Goal: Communication & Community: Answer question/provide support

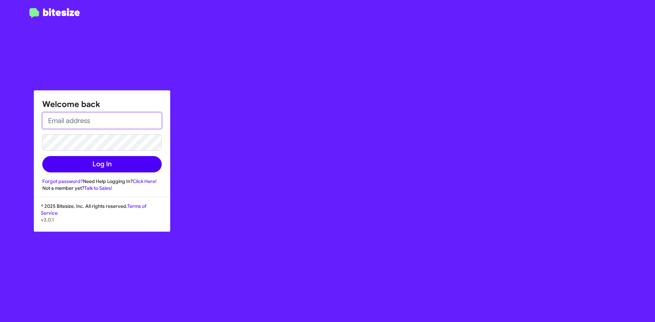
type input "[EMAIL_ADDRESS][DOMAIN_NAME]"
click at [136, 163] on button "Log In" at bounding box center [101, 164] width 119 height 16
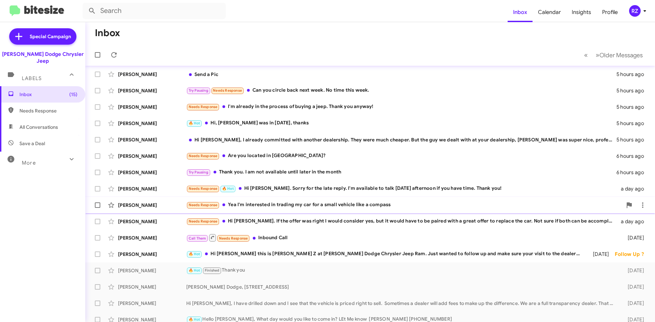
scroll to position [40, 0]
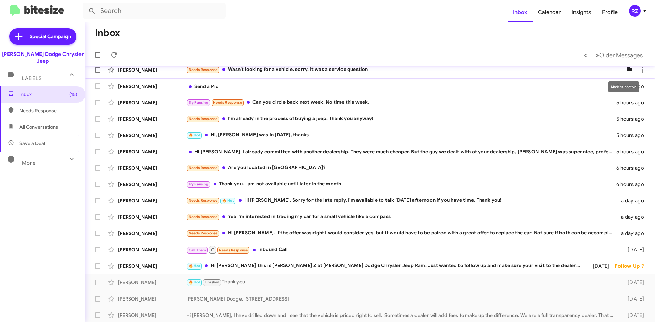
click at [629, 67] on span at bounding box center [629, 70] width 14 height 8
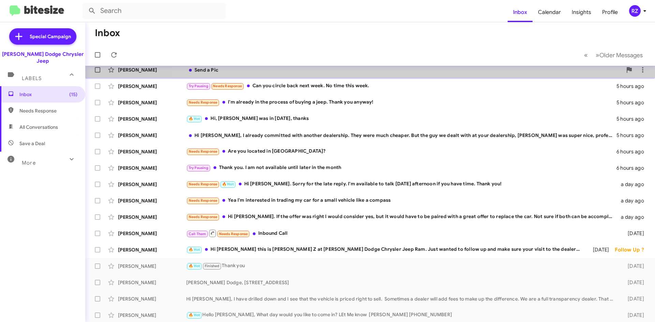
click at [413, 73] on div "Send a Pic" at bounding box center [404, 70] width 436 height 7
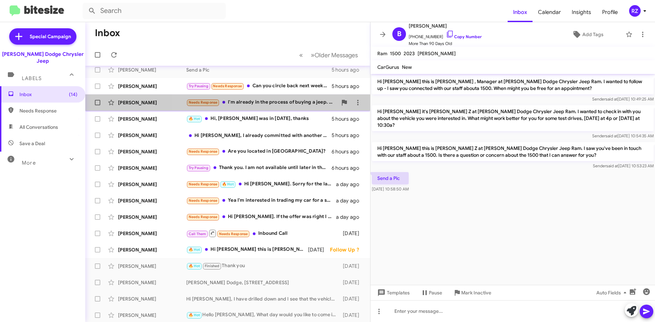
click at [259, 103] on div "Needs Response I'm already in the process of buying a jeep. Thank you anyway!" at bounding box center [261, 103] width 151 height 8
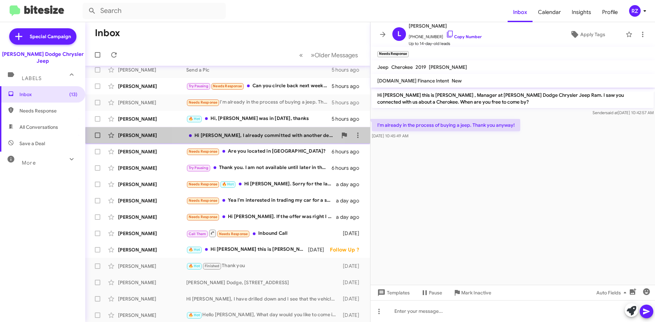
click at [264, 139] on div "[PERSON_NAME] Hi [PERSON_NAME], I already committed with another dealership. Th…" at bounding box center [228, 136] width 274 height 14
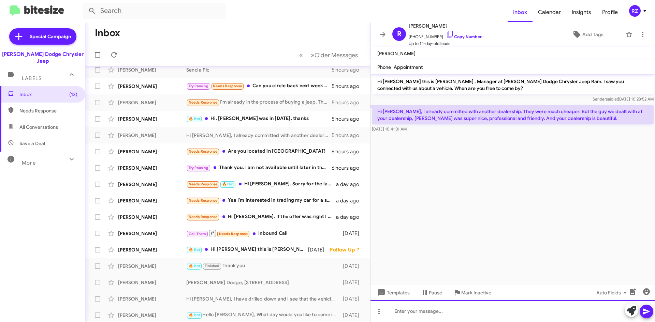
click at [428, 316] on div at bounding box center [512, 311] width 284 height 22
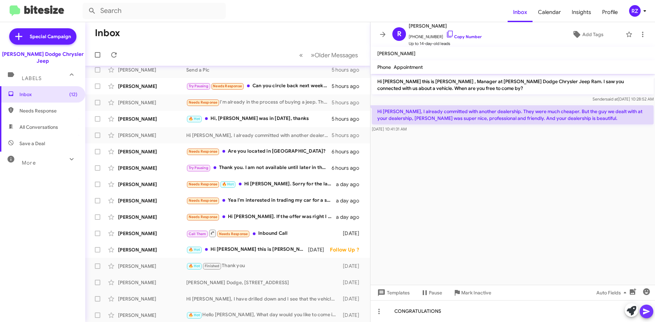
click at [646, 310] on icon at bounding box center [646, 312] width 8 height 8
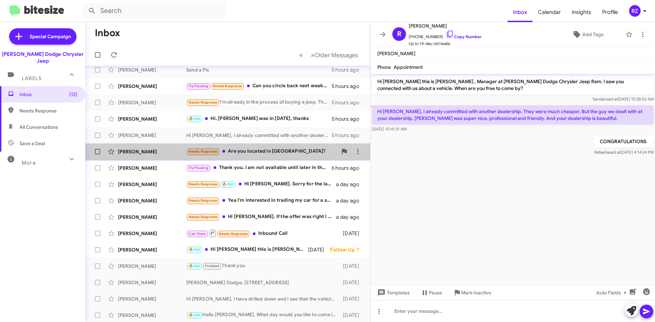
click at [310, 153] on div "Needs Response Are you located in [GEOGRAPHIC_DATA]?" at bounding box center [261, 152] width 151 height 8
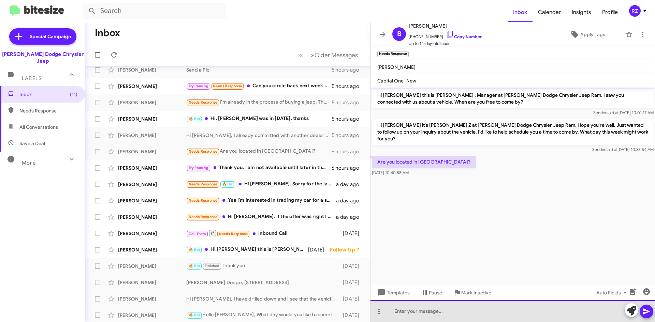
click at [428, 316] on div at bounding box center [512, 311] width 284 height 22
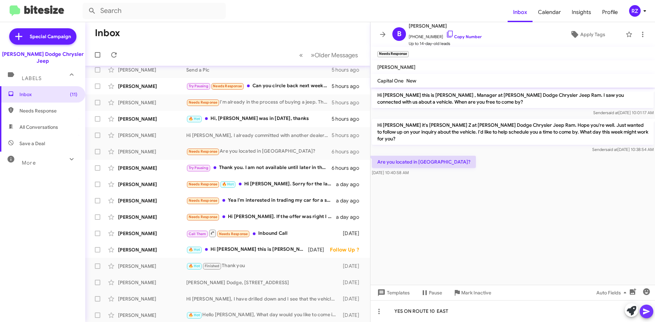
click at [646, 312] on icon at bounding box center [646, 312] width 8 height 8
click at [226, 169] on div "Try Pausing Thank you. I am not available until later in the month" at bounding box center [261, 168] width 151 height 8
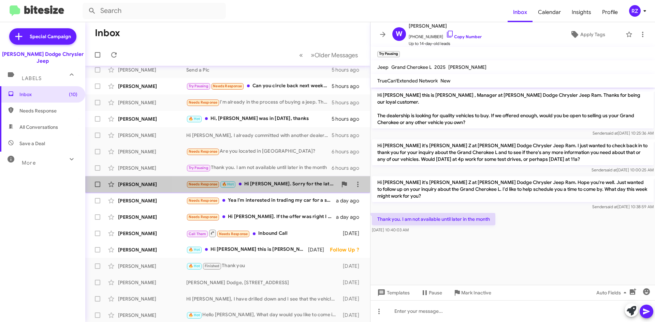
click at [290, 189] on div "[PERSON_NAME] Needs Response 🔥 Hot Hi [PERSON_NAME]. Sorry for the late reply. …" at bounding box center [228, 185] width 274 height 14
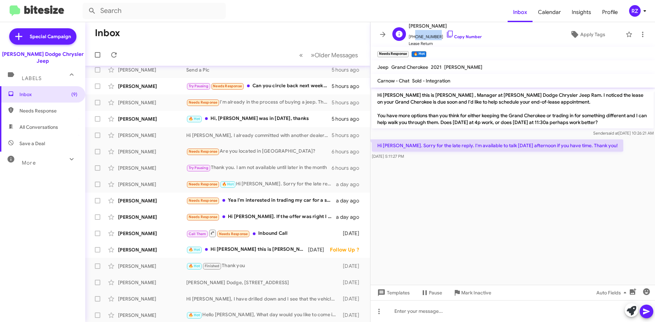
drag, startPoint x: 434, startPoint y: 38, endPoint x: 413, endPoint y: 38, distance: 21.1
click at [413, 38] on span "[PHONE_NUMBER] Copy Number" at bounding box center [445, 35] width 73 height 10
copy span "9732969051"
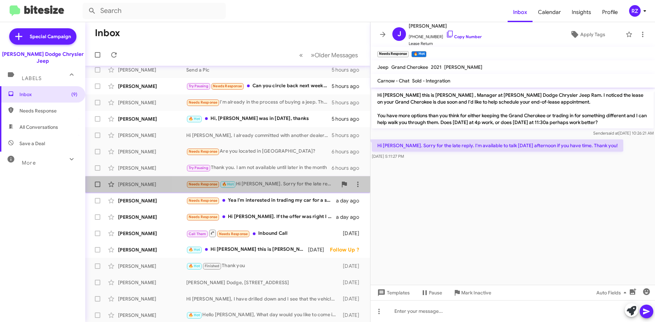
click at [282, 189] on div "[PERSON_NAME] Needs Response 🔥 Hot Hi [PERSON_NAME]. Sorry for the late reply. …" at bounding box center [228, 185] width 274 height 14
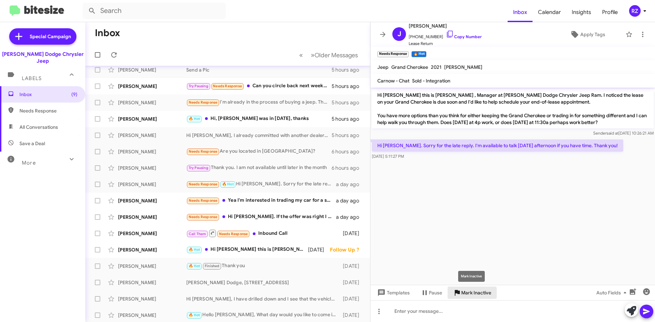
click at [467, 294] on span "Mark Inactive" at bounding box center [476, 293] width 30 height 12
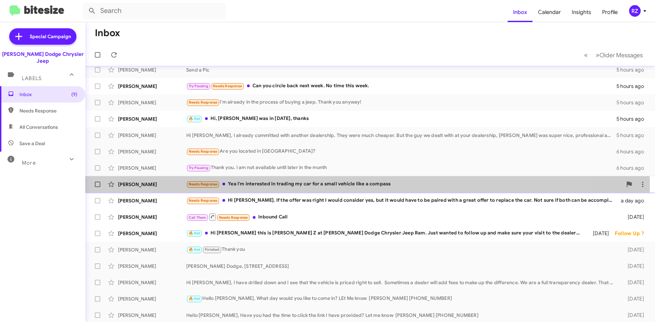
click at [318, 185] on div "Needs Response Yea I'm interested in trading my car for a small vehicle like a …" at bounding box center [404, 184] width 436 height 8
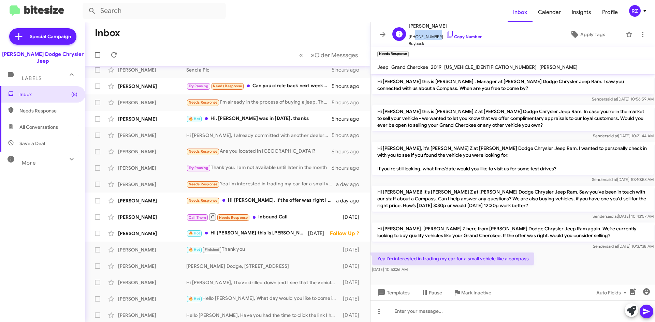
drag, startPoint x: 433, startPoint y: 35, endPoint x: 413, endPoint y: 35, distance: 20.8
click at [413, 35] on span "[PHONE_NUMBER] Copy Number" at bounding box center [445, 35] width 73 height 10
copy span "2012859682"
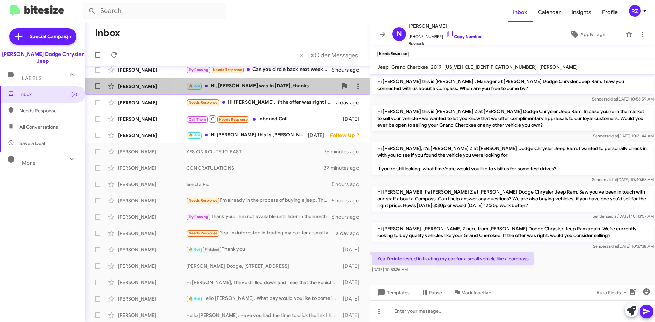
click at [263, 89] on div "🔥 Hot Hi, [PERSON_NAME]- I was in [DATE], thanks" at bounding box center [261, 86] width 151 height 8
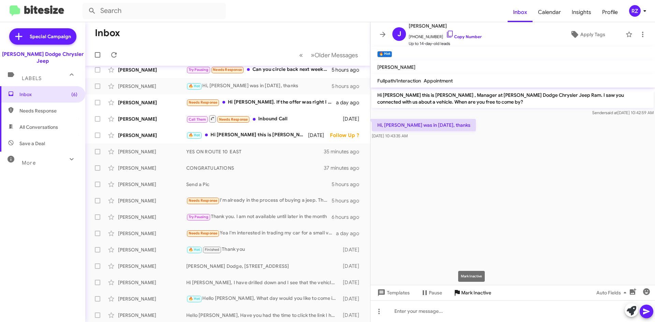
click at [471, 296] on span "Mark Inactive" at bounding box center [476, 293] width 30 height 12
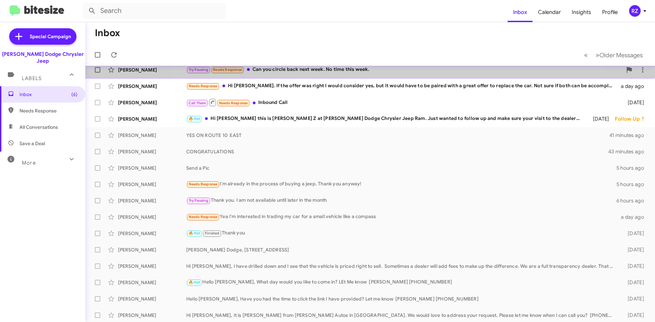
click at [382, 71] on div "Try Pausing Needs Response Can you circle back next week. No time this week." at bounding box center [404, 70] width 436 height 8
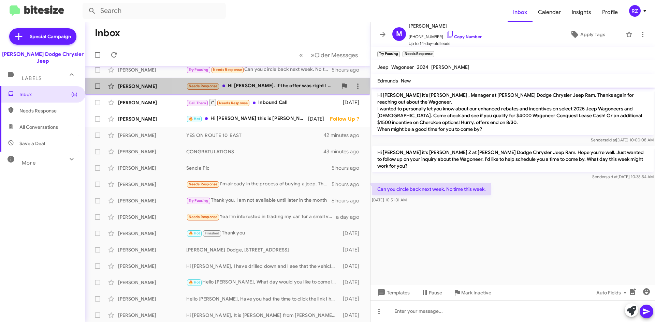
click at [296, 85] on div "Needs Response Hi [PERSON_NAME]. If the offer was right I would consider yes, b…" at bounding box center [261, 86] width 151 height 8
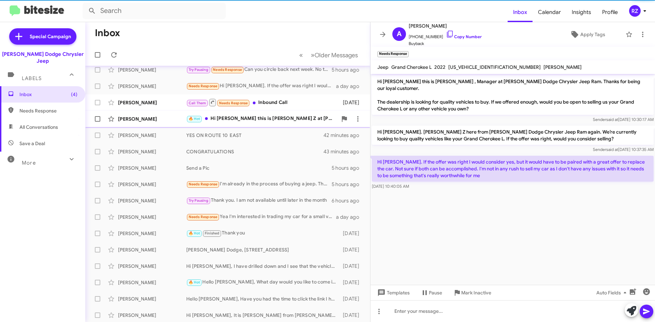
click at [276, 123] on div "[PERSON_NAME] 🔥 Hot Hi Alban this is [PERSON_NAME] Z at [PERSON_NAME] Dodge Chr…" at bounding box center [228, 119] width 274 height 14
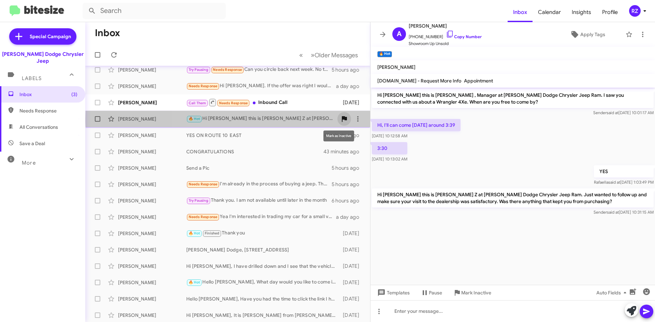
click at [342, 119] on icon at bounding box center [344, 119] width 5 height 6
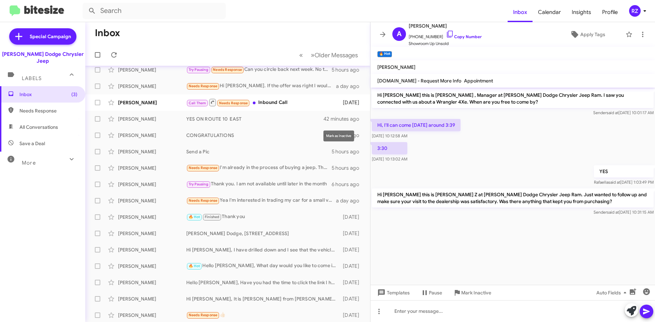
click at [338, 135] on div "Mark as Inactive" at bounding box center [338, 136] width 31 height 11
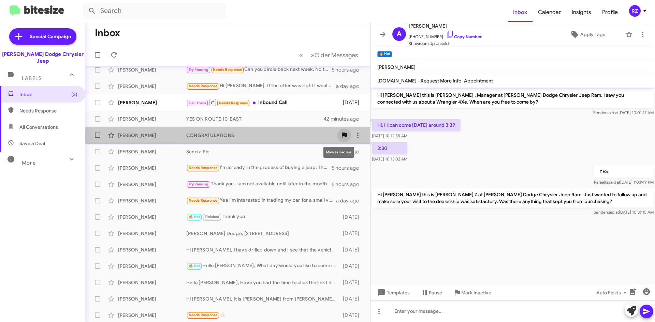
click at [342, 136] on icon at bounding box center [344, 136] width 5 height 6
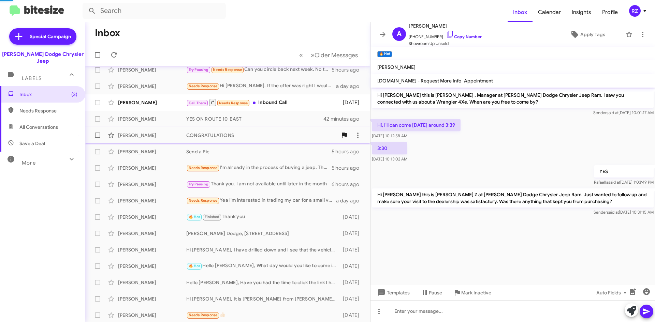
scroll to position [25, 0]
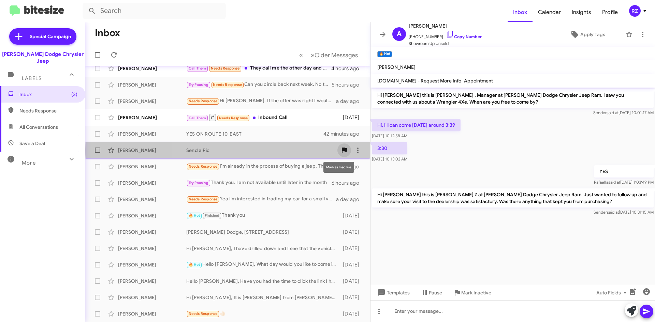
click at [342, 150] on icon at bounding box center [344, 151] width 5 height 6
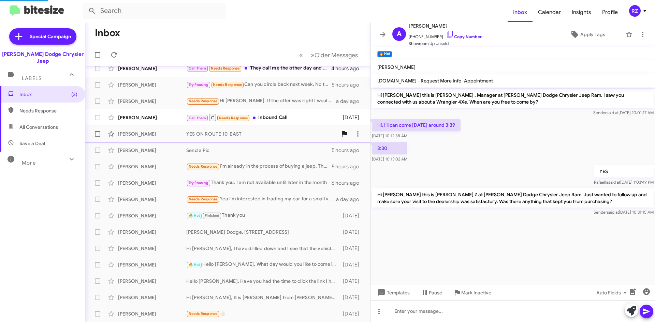
scroll to position [8, 0]
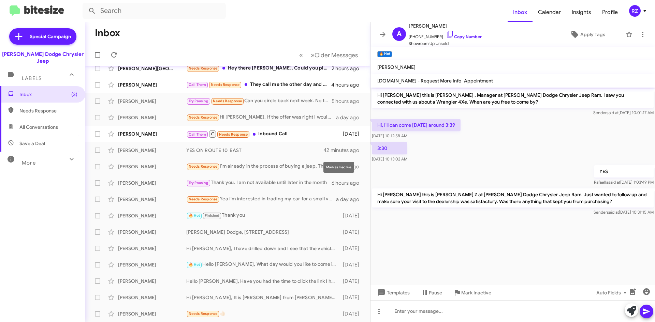
click at [338, 168] on div "Mark as Inactive" at bounding box center [338, 167] width 31 height 11
click at [340, 166] on div "Mark as Inactive" at bounding box center [338, 167] width 31 height 11
click at [340, 166] on icon at bounding box center [344, 167] width 8 height 8
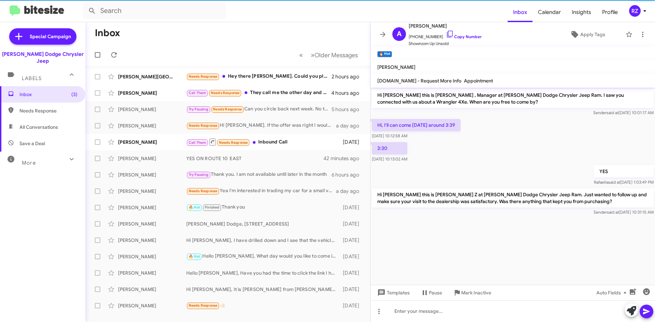
scroll to position [0, 0]
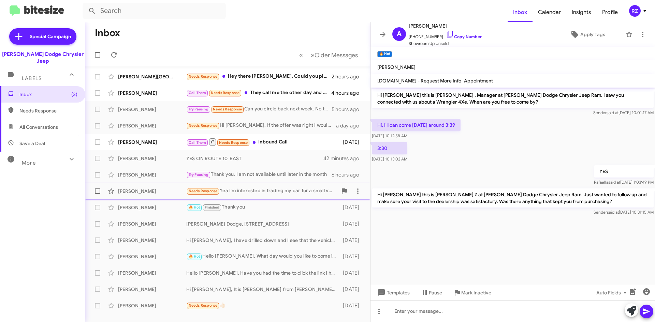
click at [307, 195] on div "Needs Response Yea I'm interested in trading my car for a small vehicle like a …" at bounding box center [261, 191] width 151 height 8
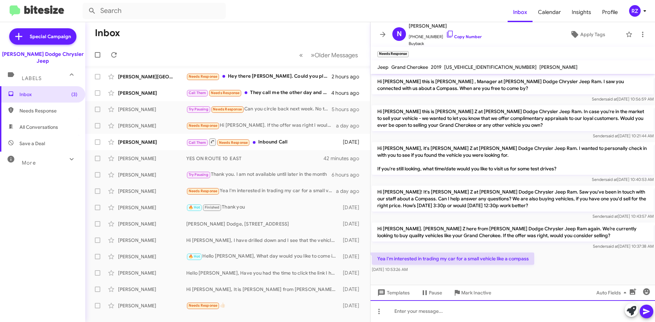
click at [402, 311] on div at bounding box center [512, 311] width 284 height 22
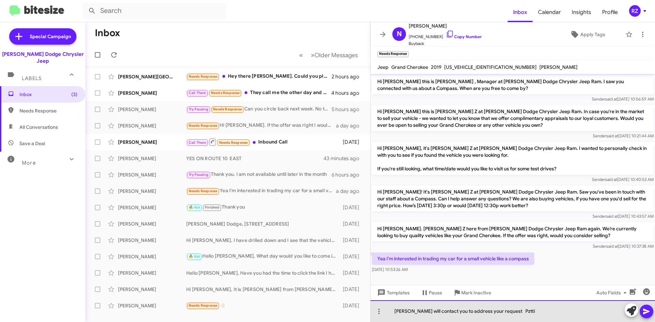
click at [504, 311] on div "[PERSON_NAME] will contact you to address your request Pztti" at bounding box center [512, 311] width 284 height 22
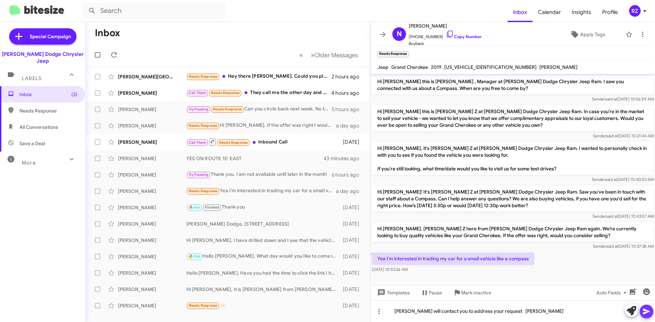
click at [649, 313] on icon at bounding box center [646, 312] width 8 height 8
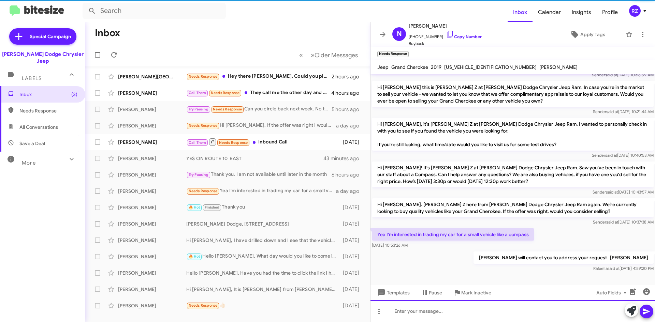
scroll to position [25, 0]
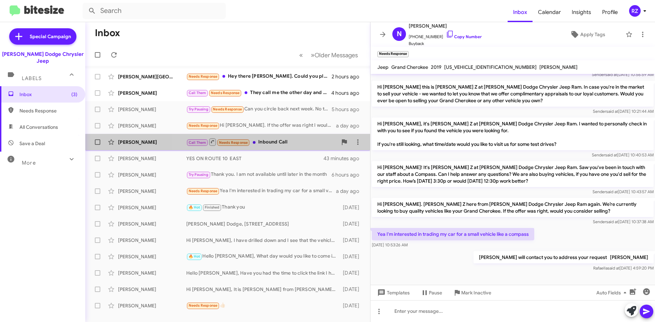
click at [303, 140] on div "Call Them Needs Response Inbound Call" at bounding box center [261, 142] width 151 height 9
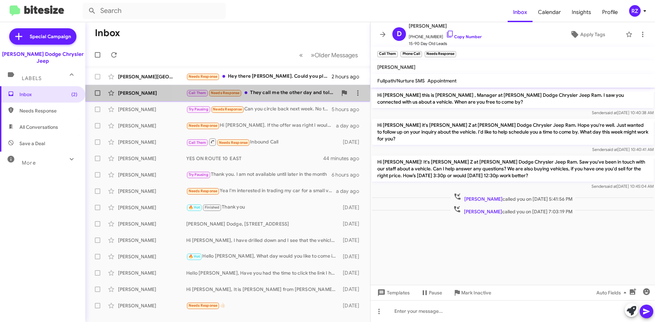
click at [282, 95] on div "Call Them Needs Response They call me the other day and told me the car is alre…" at bounding box center [261, 93] width 151 height 8
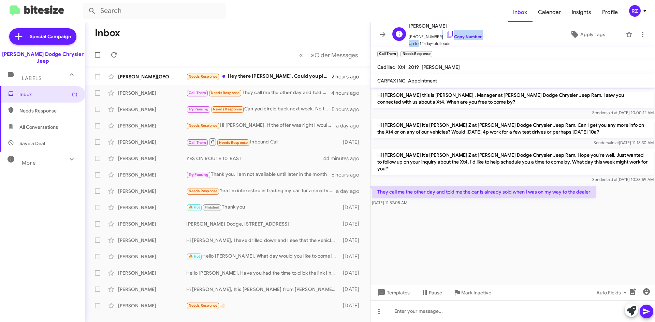
scroll to position [0, 0]
drag, startPoint x: 434, startPoint y: 36, endPoint x: 413, endPoint y: 35, distance: 20.8
click at [413, 35] on span "[PHONE_NUMBER] Copy Number" at bounding box center [445, 35] width 73 height 10
copy span "5512262622"
click at [344, 108] on div "Mark as Inactive" at bounding box center [343, 110] width 31 height 11
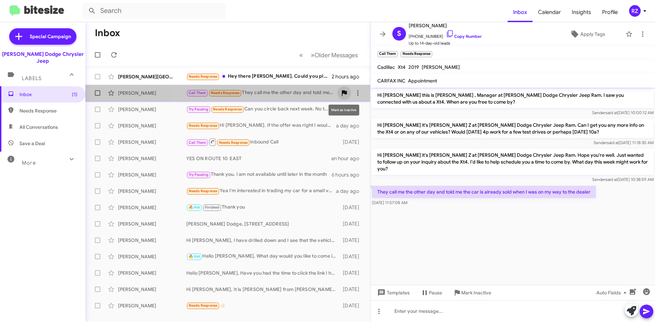
click at [343, 94] on icon at bounding box center [344, 93] width 5 height 6
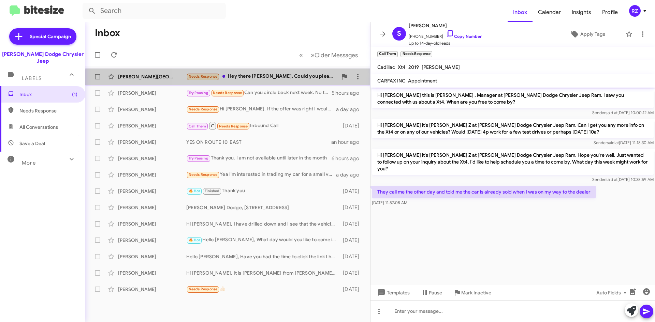
click at [272, 81] on div "[PERSON_NAME] Needs Response Hey there [PERSON_NAME]. Could you please send me …" at bounding box center [228, 77] width 274 height 14
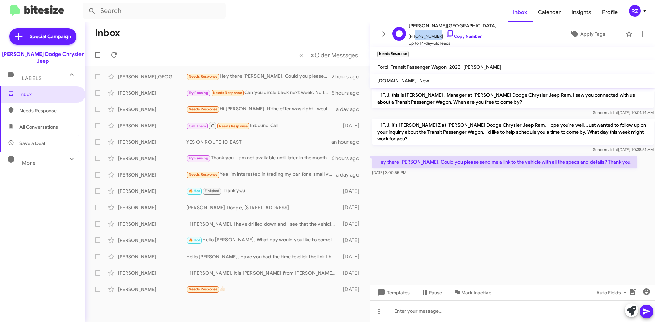
drag, startPoint x: 434, startPoint y: 36, endPoint x: 413, endPoint y: 36, distance: 20.5
click at [413, 36] on span "[PHONE_NUMBER] Copy Number" at bounding box center [453, 35] width 88 height 10
copy span "5037524744"
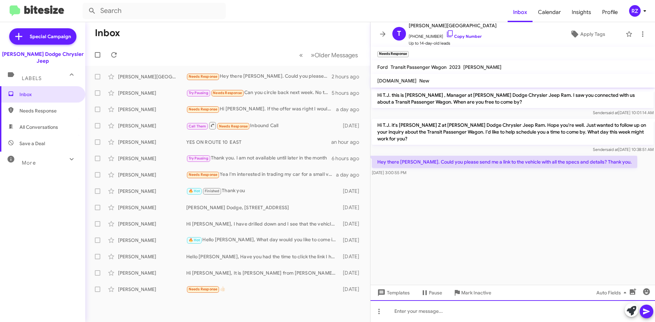
click at [415, 310] on div at bounding box center [512, 311] width 284 height 22
click at [499, 314] on div "[URL][DOMAIN_NAME]" at bounding box center [512, 311] width 284 height 22
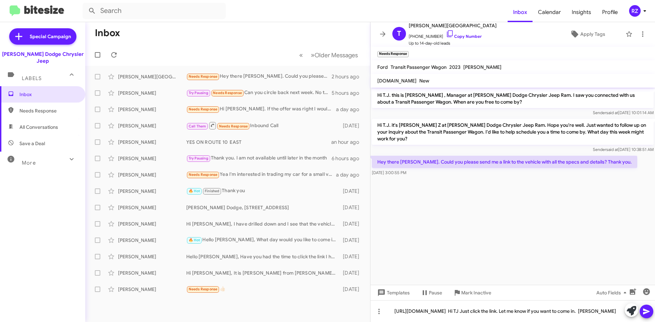
click at [648, 312] on icon at bounding box center [646, 312] width 6 height 6
